Goal: Navigation & Orientation: Go to known website

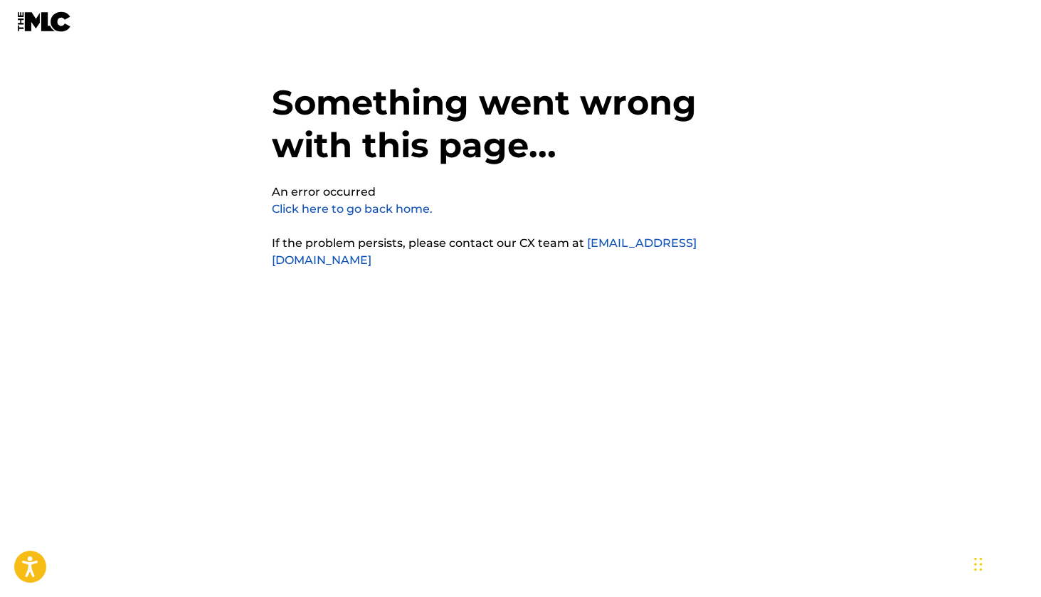
click at [364, 203] on link "Click here to go back home." at bounding box center [352, 209] width 161 height 14
click at [379, 206] on link "Click here to go back home." at bounding box center [352, 209] width 161 height 14
click at [31, 16] on img at bounding box center [44, 21] width 55 height 21
click at [33, 19] on img at bounding box center [44, 21] width 55 height 21
click at [601, 241] on link "[EMAIL_ADDRESS][DOMAIN_NAME]" at bounding box center [484, 251] width 425 height 31
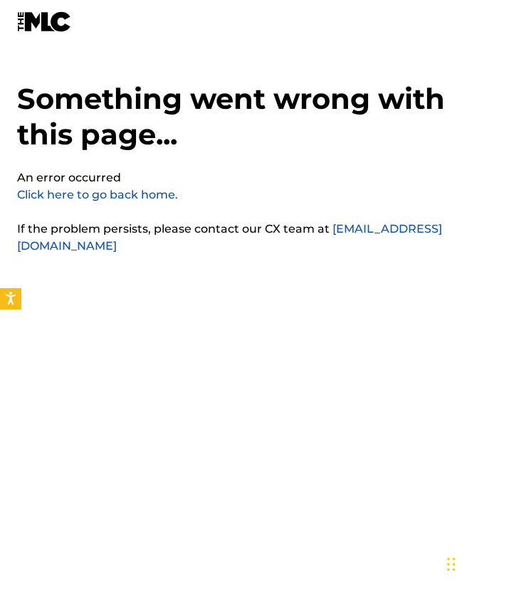
click at [147, 199] on link "Click here to go back home." at bounding box center [97, 195] width 161 height 14
